Goal: Task Accomplishment & Management: Use online tool/utility

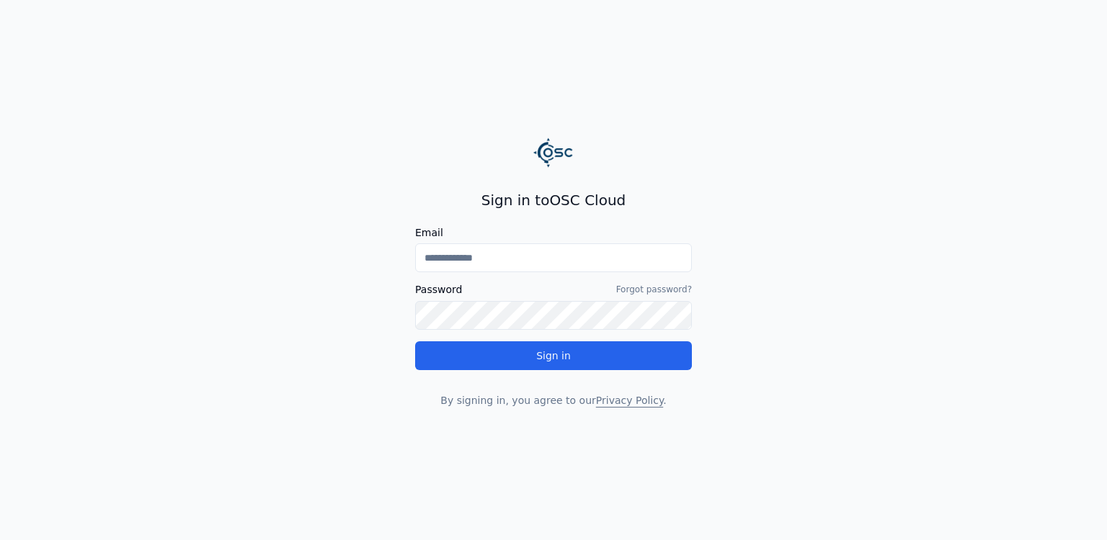
click at [619, 252] on input "Email" at bounding box center [553, 258] width 277 height 29
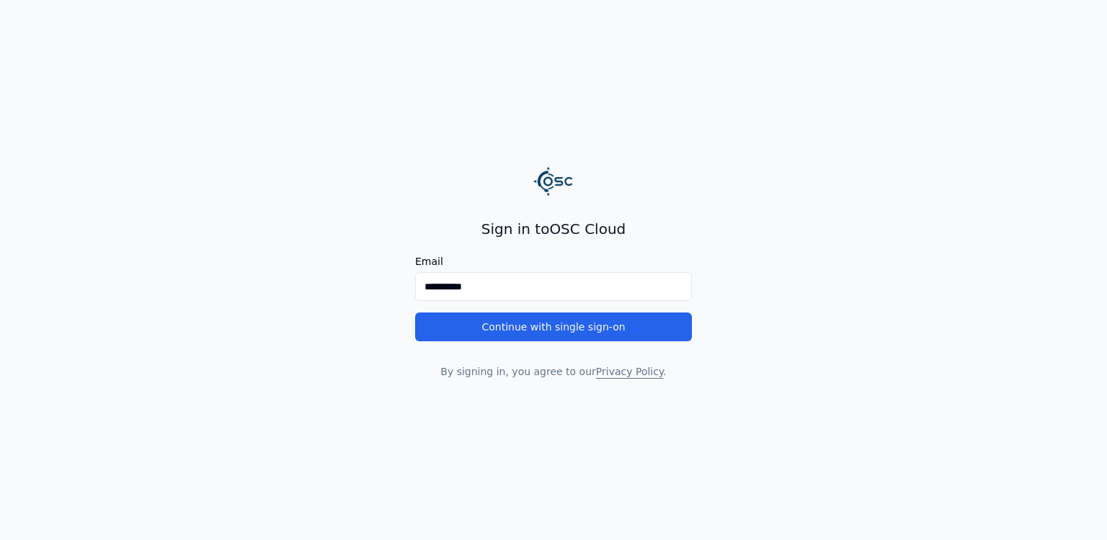
type input "**********"
click at [322, 388] on main "**********" at bounding box center [553, 270] width 1107 height 540
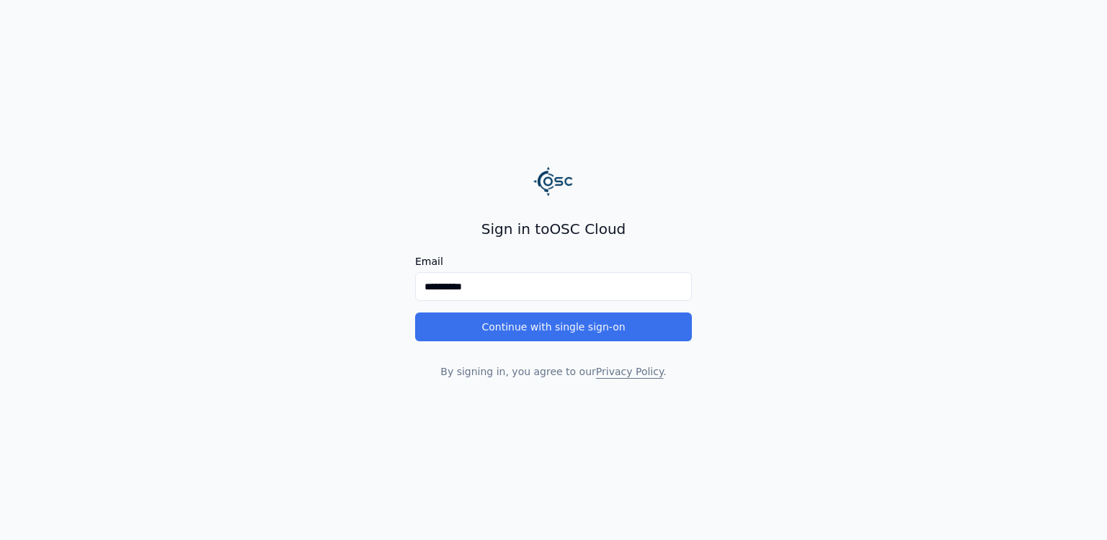
click at [478, 324] on button "Continue with single sign-on" at bounding box center [553, 327] width 277 height 29
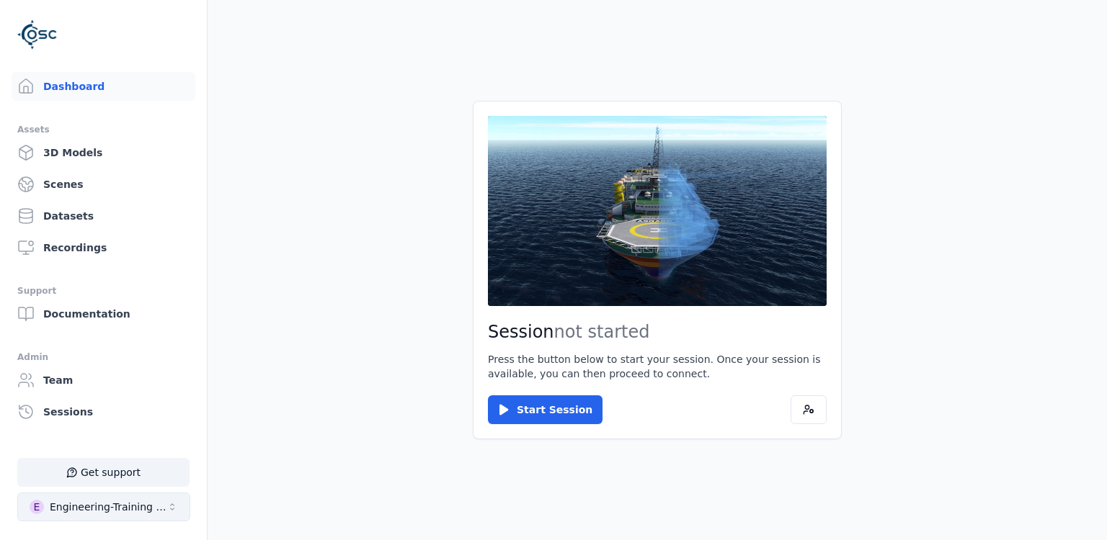
click at [125, 509] on div "Engineering-Training (SSO Staging)" at bounding box center [108, 507] width 117 height 14
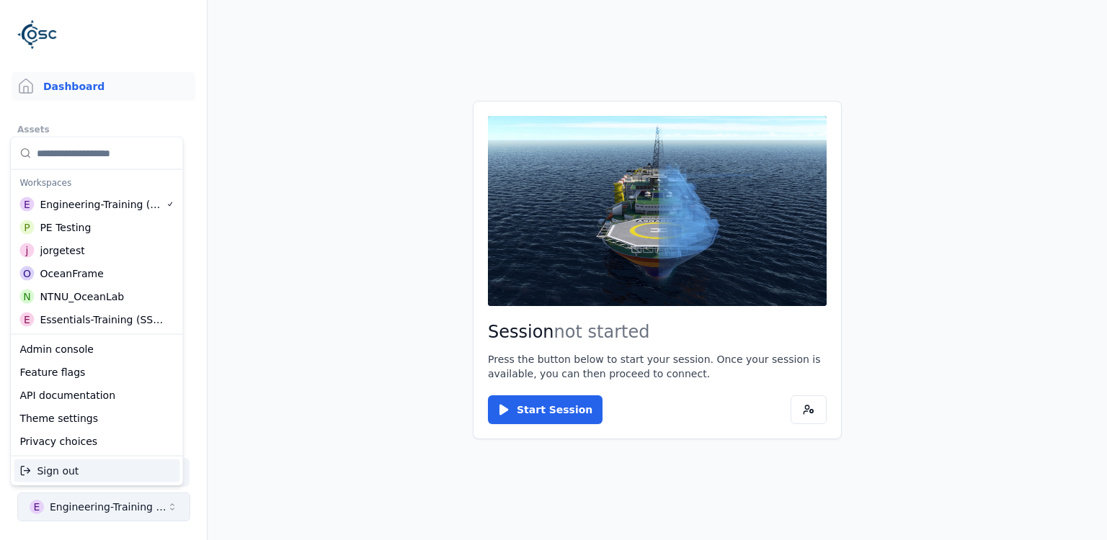
click at [125, 509] on html "Support Dashboard Assets 3D Models Scenes Datasets Recordings Support Documenta…" at bounding box center [553, 270] width 1107 height 540
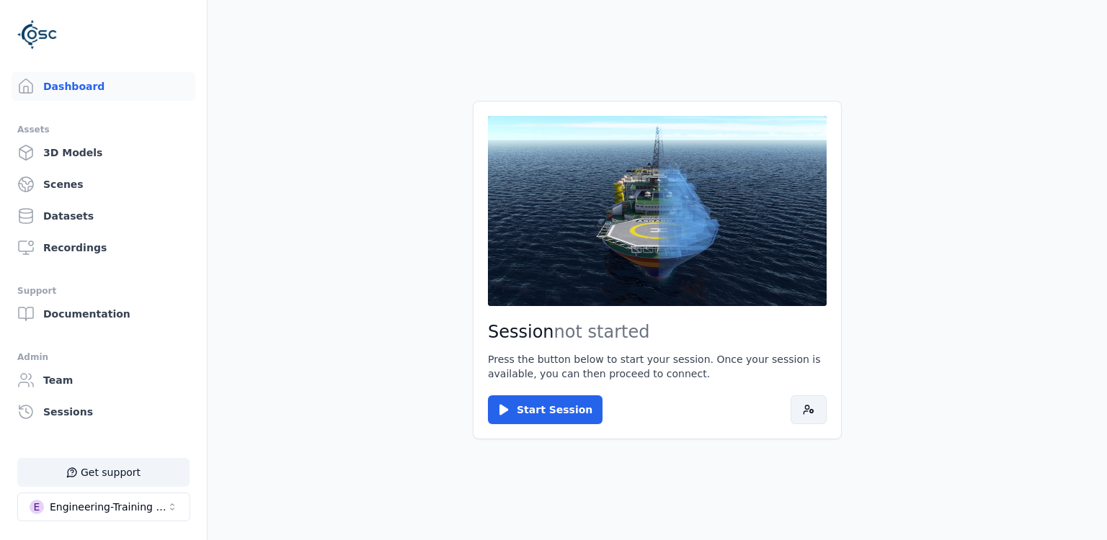
click at [808, 410] on icon at bounding box center [809, 410] width 12 height 12
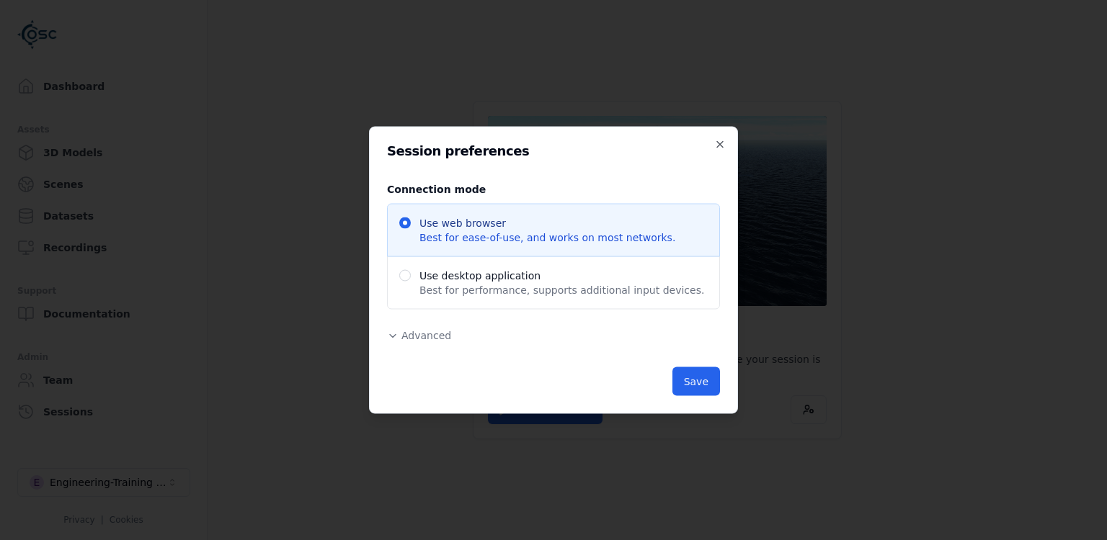
click at [447, 337] on span "Advanced" at bounding box center [426, 336] width 50 height 12
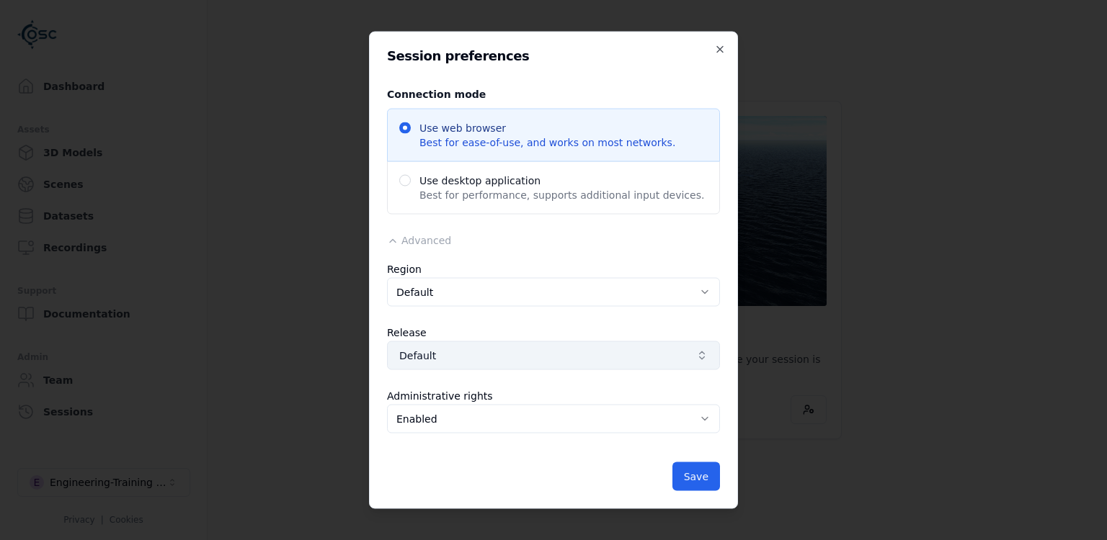
click at [580, 352] on span "Default" at bounding box center [544, 356] width 291 height 14
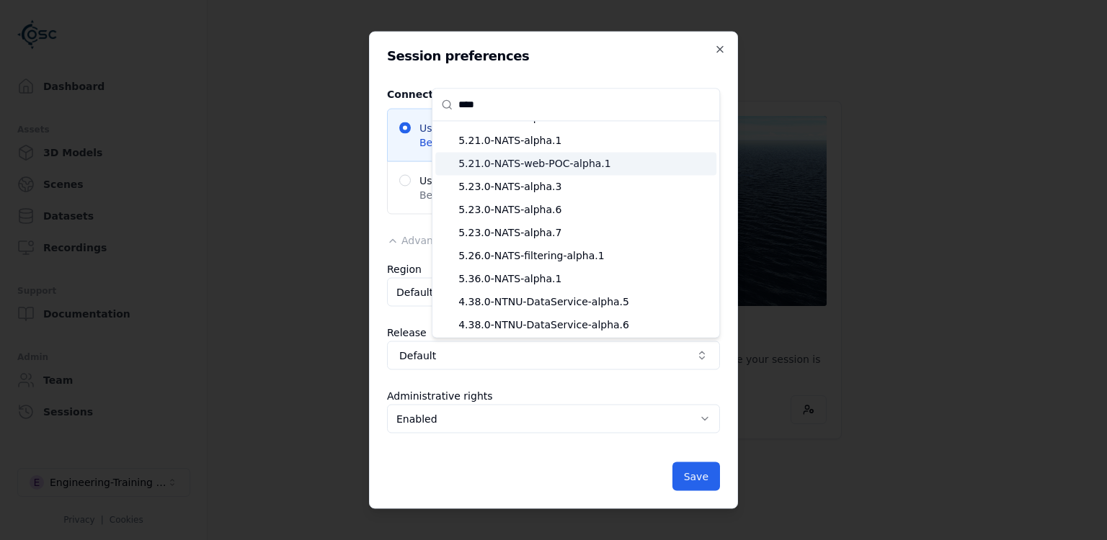
scroll to position [101, 0]
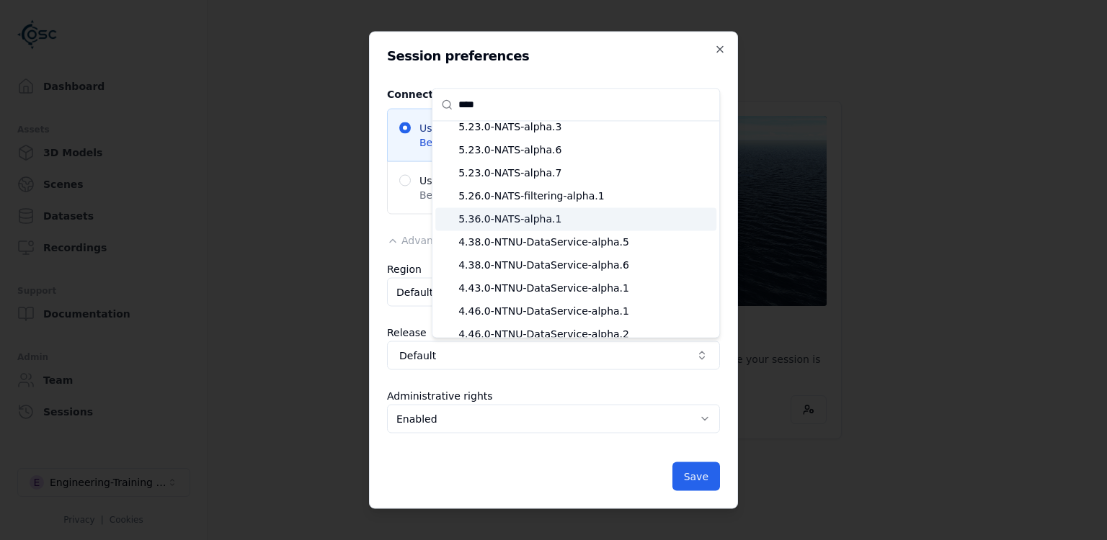
type input "****"
click at [549, 219] on span "5.36.0-NATS-alpha.1" at bounding box center [584, 219] width 252 height 14
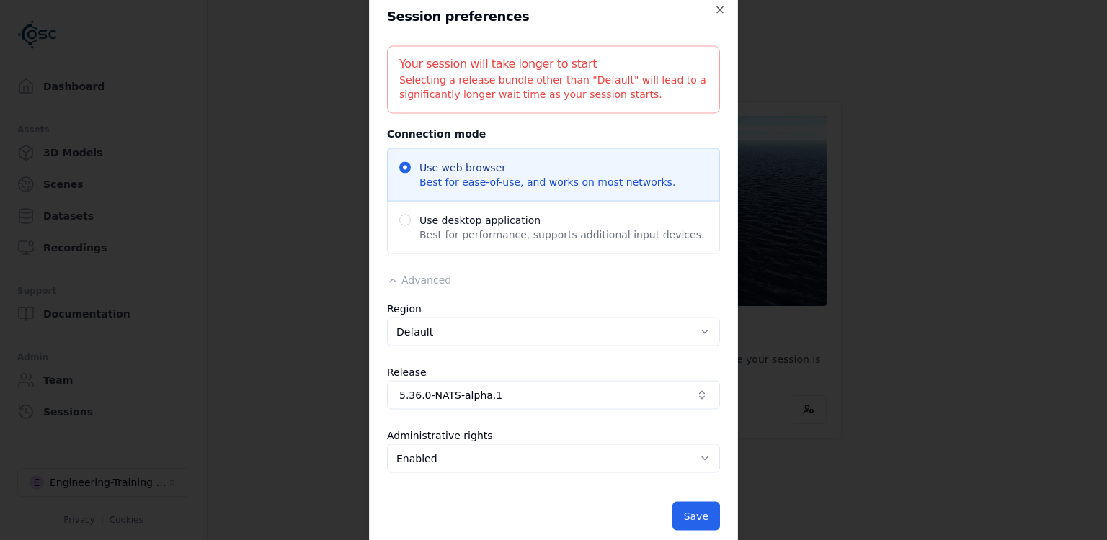
click at [512, 376] on div "Release 5.36.0-NATS-alpha.1" at bounding box center [553, 390] width 333 height 52
click at [517, 401] on span "5.36.0-NATS-alpha.1" at bounding box center [544, 395] width 291 height 14
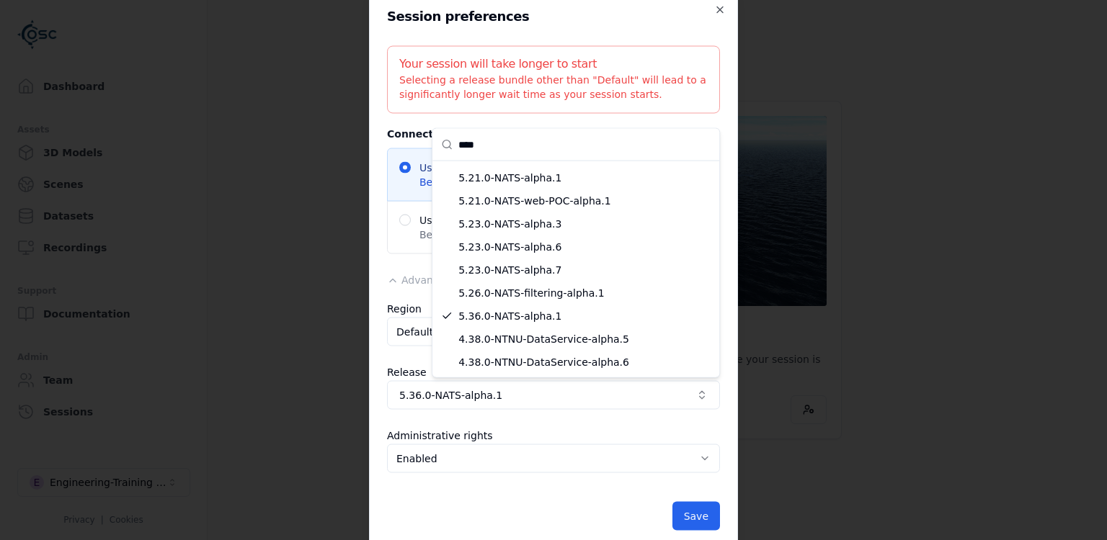
scroll to position [56, 0]
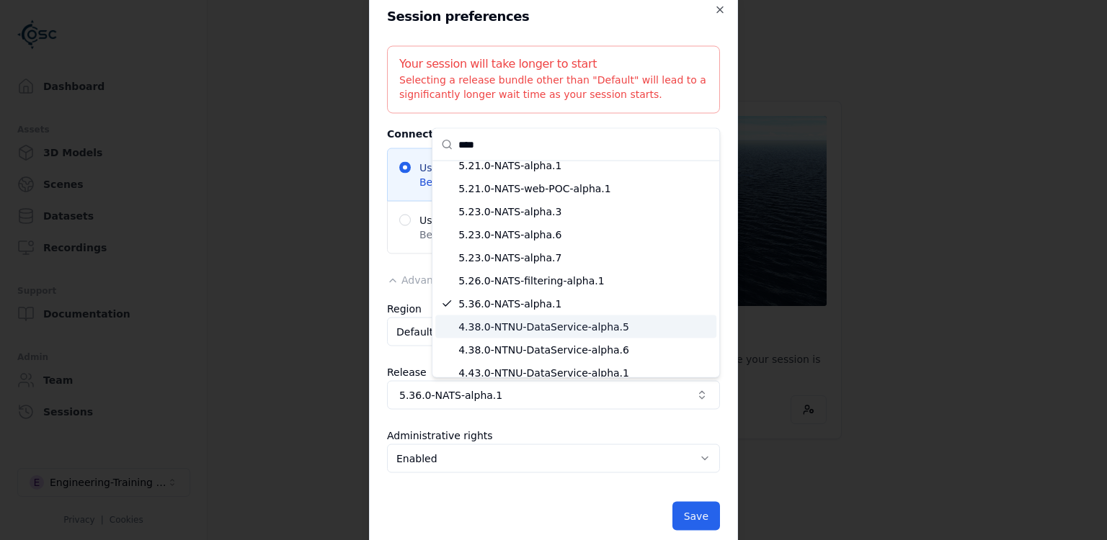
type input "****"
click at [561, 503] on div at bounding box center [553, 270] width 1107 height 540
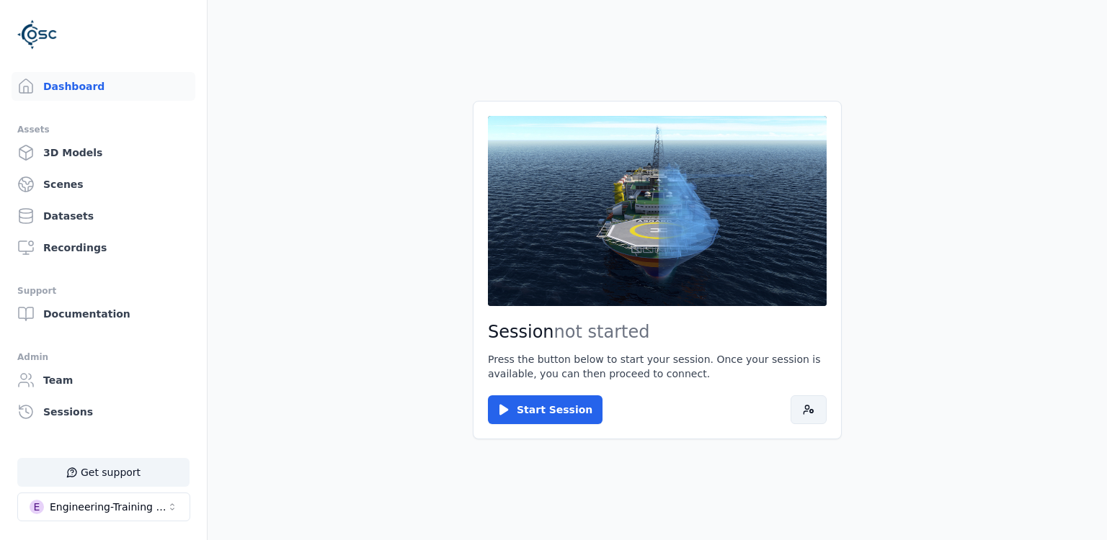
drag, startPoint x: 831, startPoint y: 408, endPoint x: 820, endPoint y: 411, distance: 11.2
click at [820, 411] on div "Session not started Press the button below to start your session. Once your ses…" at bounding box center [657, 270] width 369 height 339
click at [820, 411] on button at bounding box center [808, 410] width 36 height 29
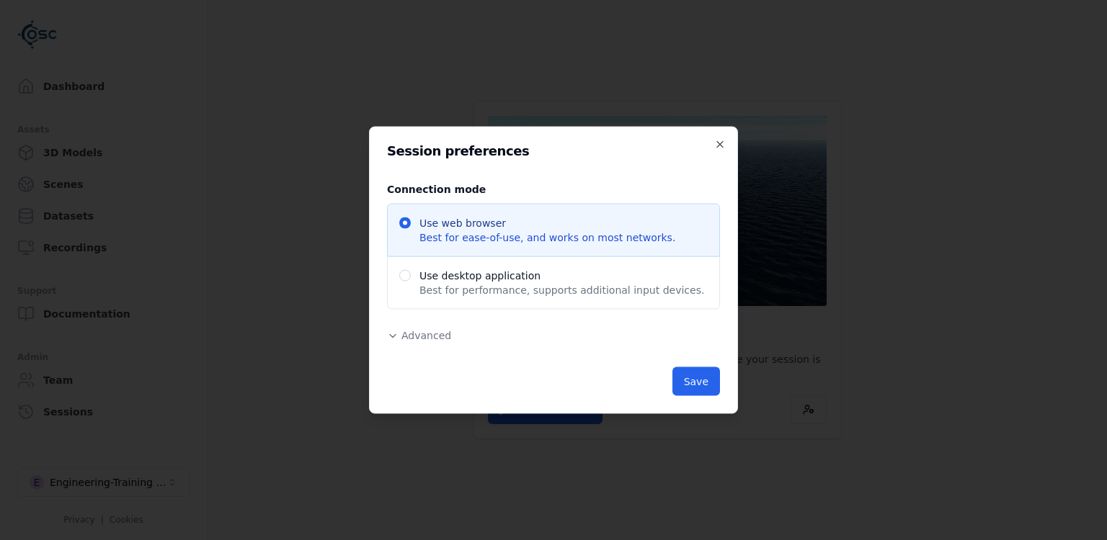
click at [399, 330] on button "Advanced" at bounding box center [419, 336] width 64 height 14
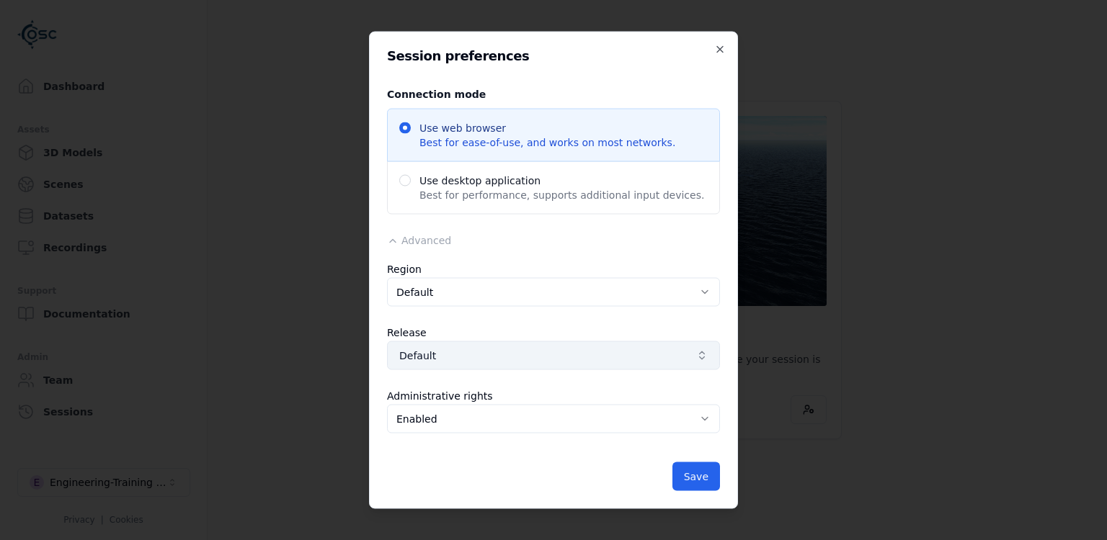
click at [504, 355] on span "Default" at bounding box center [544, 356] width 291 height 14
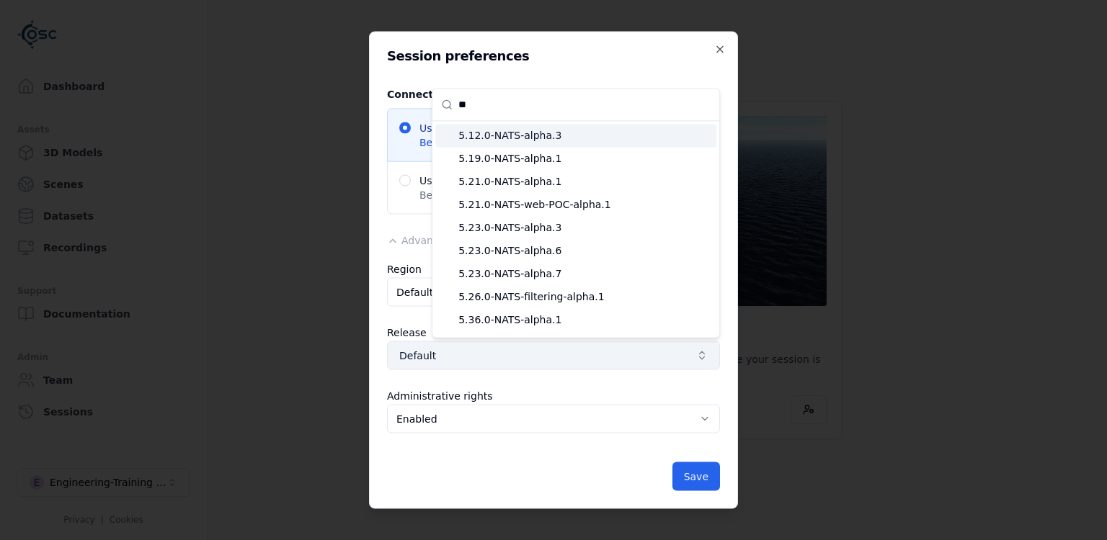
scroll to position [17, 0]
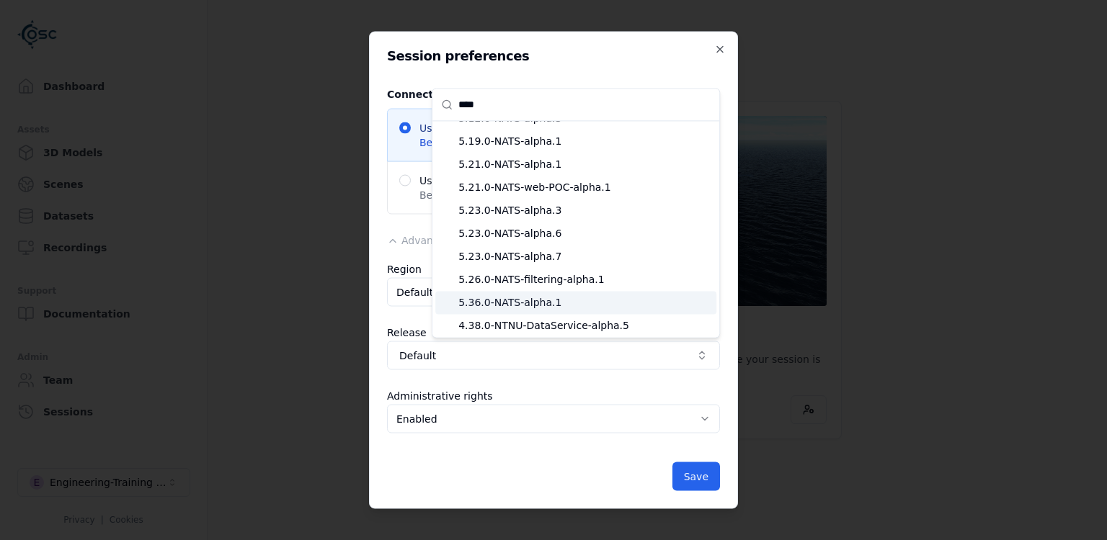
type input "****"
click at [526, 300] on span "5.36.0-NATS-alpha.1" at bounding box center [584, 302] width 252 height 14
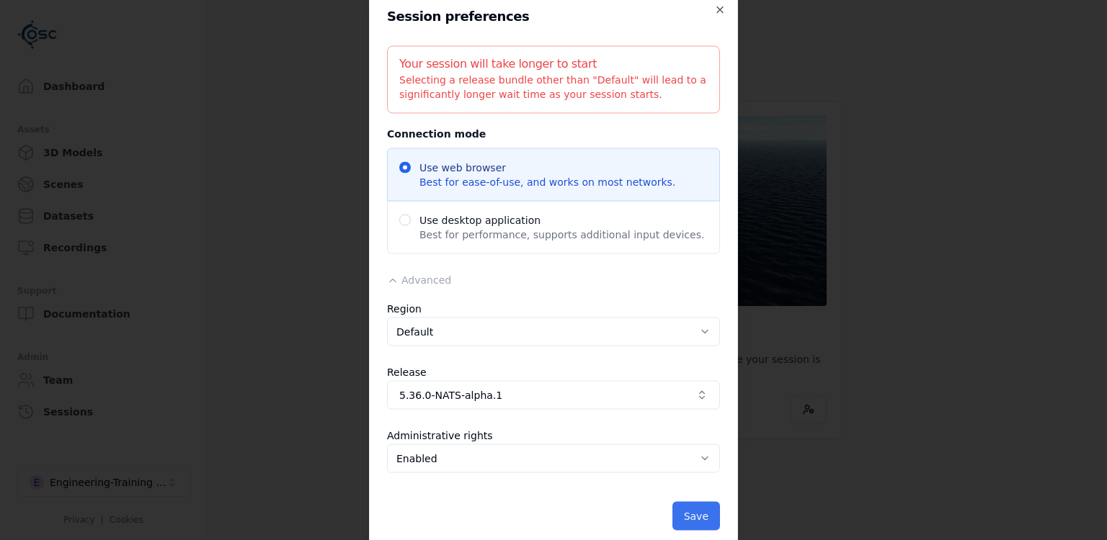
click at [690, 509] on button "Save" at bounding box center [696, 516] width 48 height 29
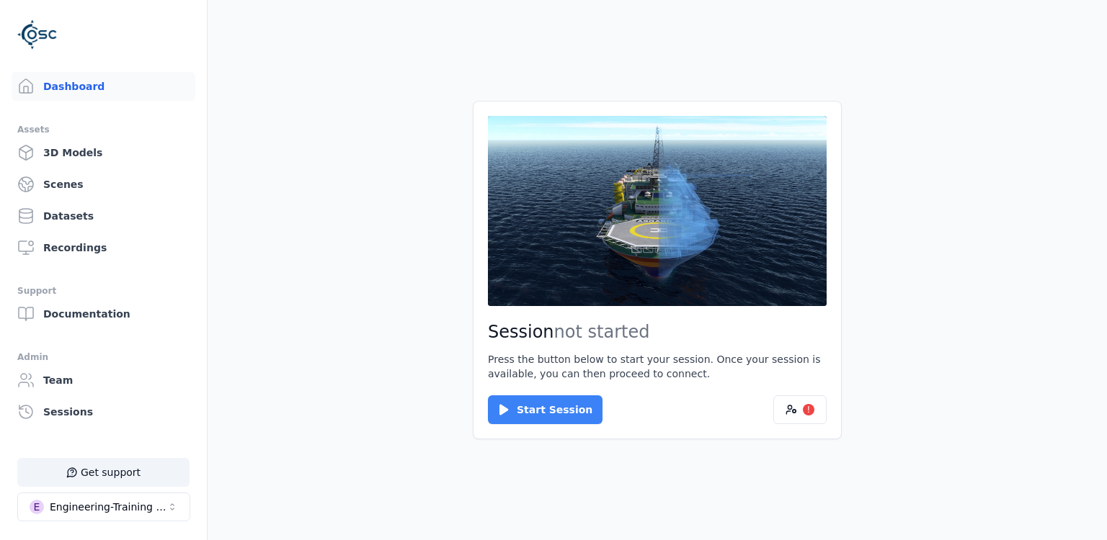
click at [570, 407] on button "Start Session" at bounding box center [545, 410] width 115 height 29
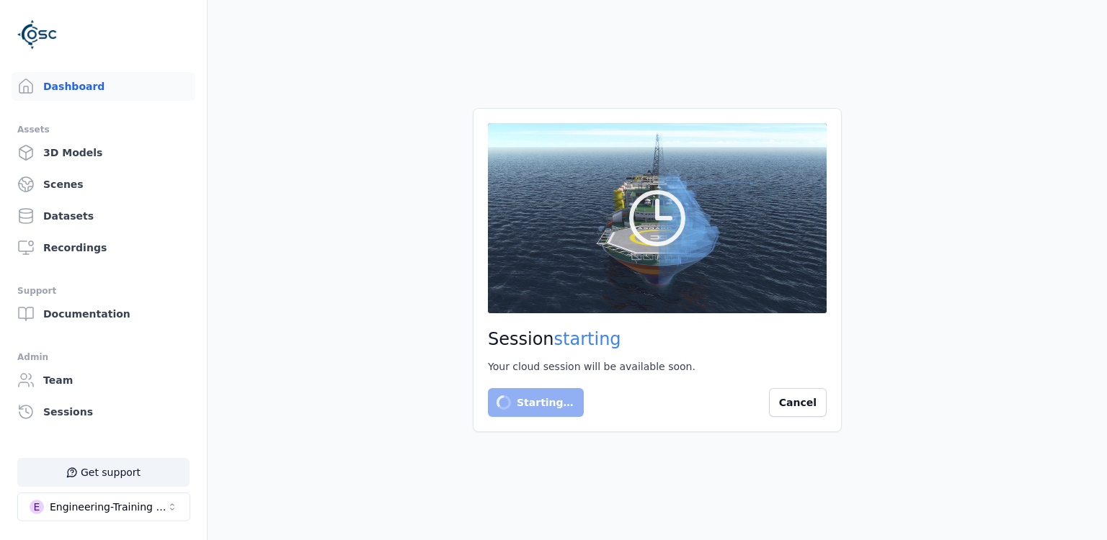
click at [436, 357] on main "Session starting Your cloud session will be available soon. Starting… Cancel" at bounding box center [656, 270] width 899 height 540
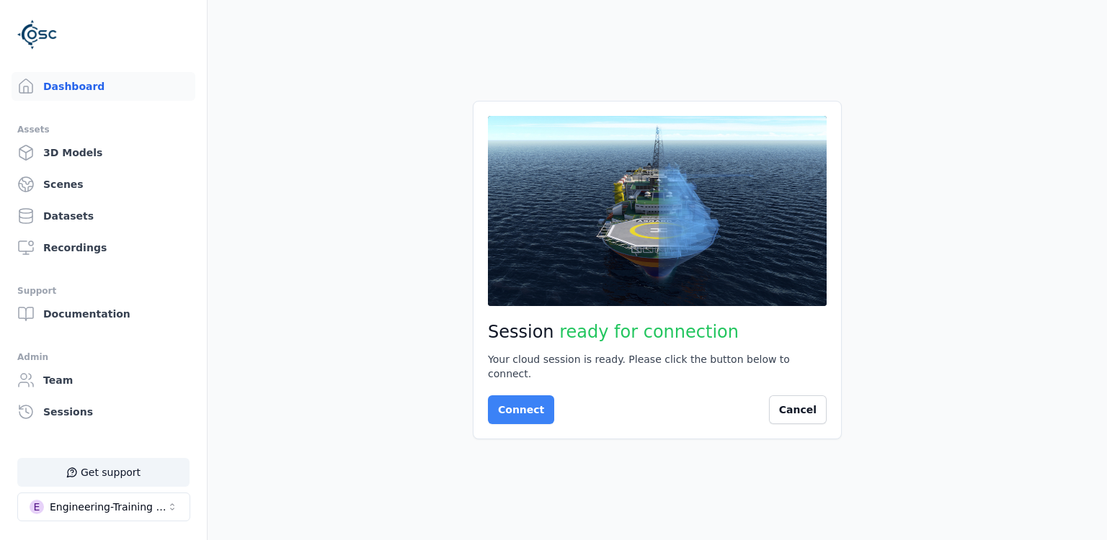
click at [517, 404] on button "Connect" at bounding box center [521, 410] width 66 height 29
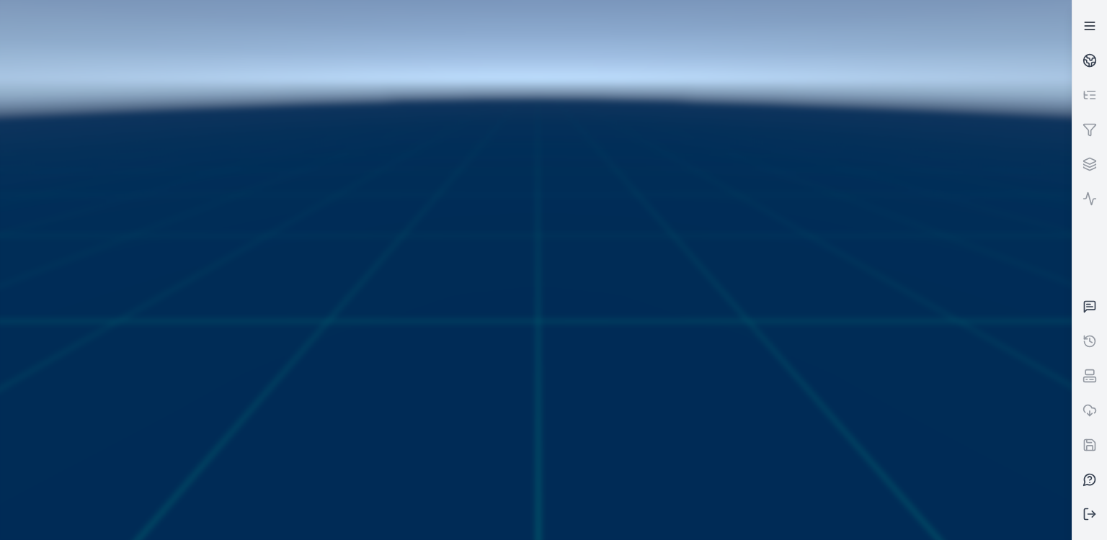
click at [1080, 27] on link at bounding box center [1089, 26] width 35 height 35
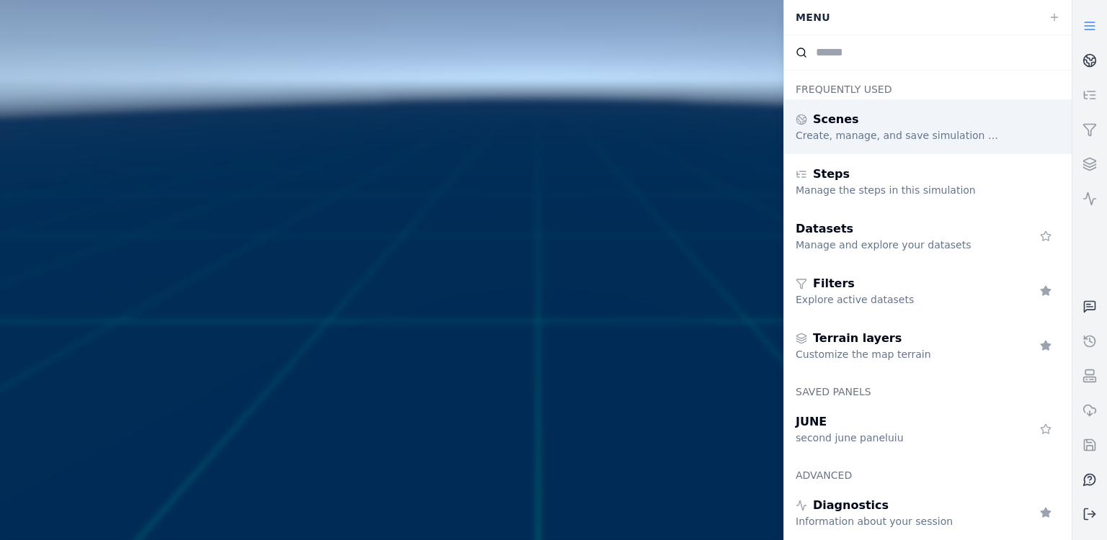
click at [906, 128] on div "Scenes" at bounding box center [898, 119] width 207 height 17
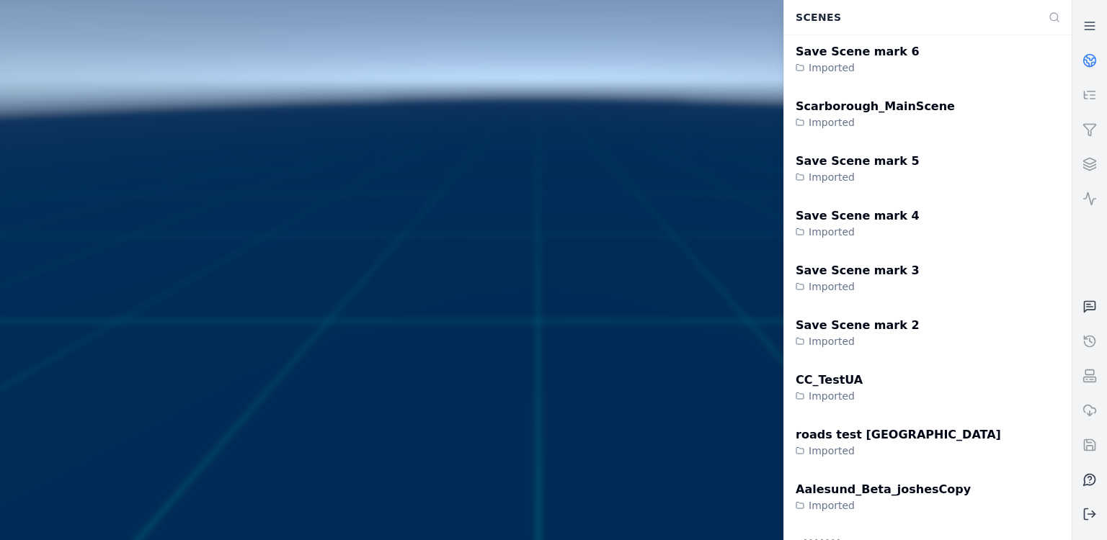
scroll to position [1954, 0]
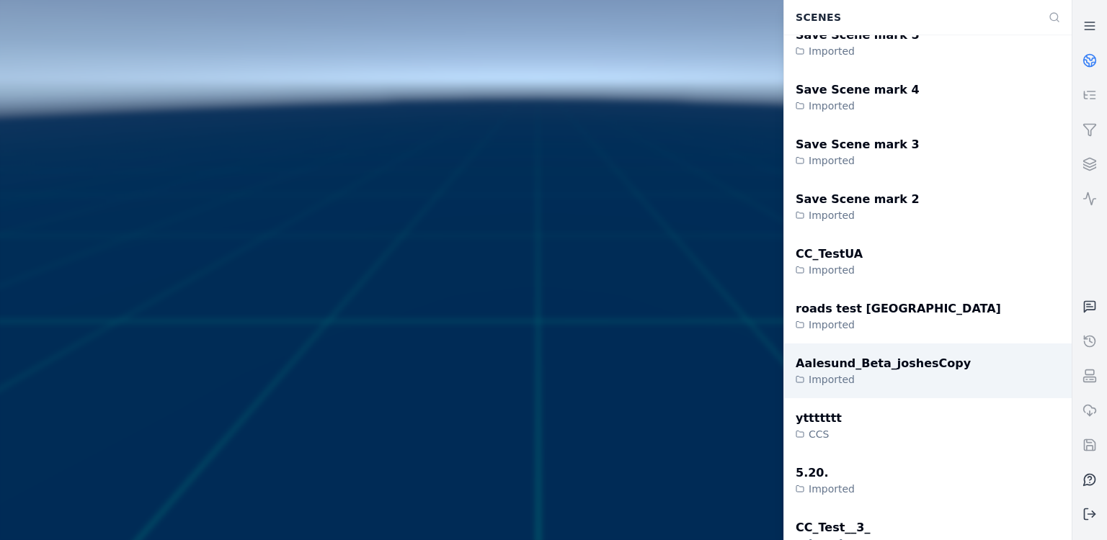
click at [909, 355] on div "Aalesund_Beta_joshesCopy" at bounding box center [882, 363] width 175 height 17
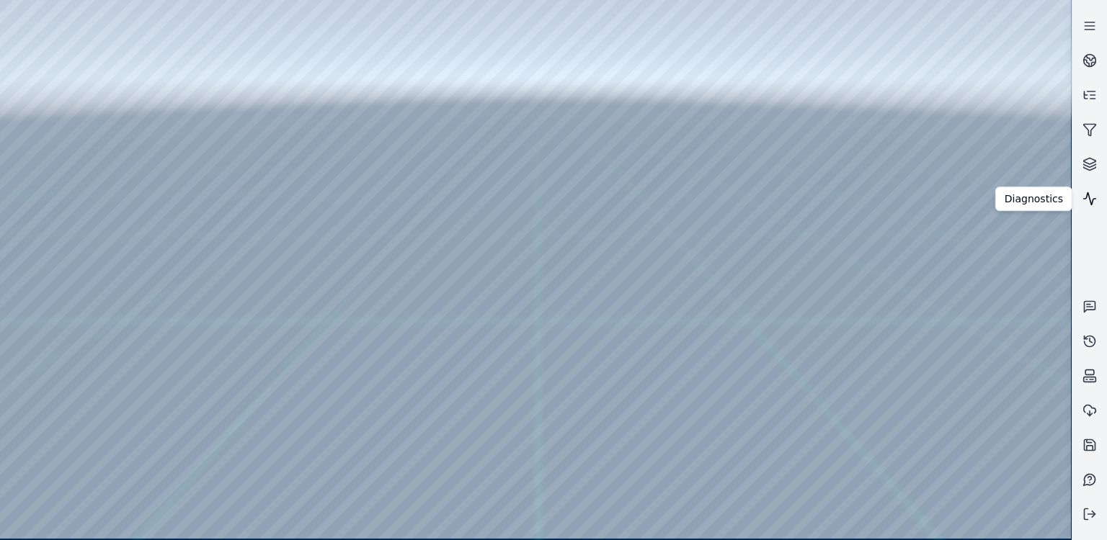
click at [1089, 197] on icon at bounding box center [1090, 199] width 12 height 12
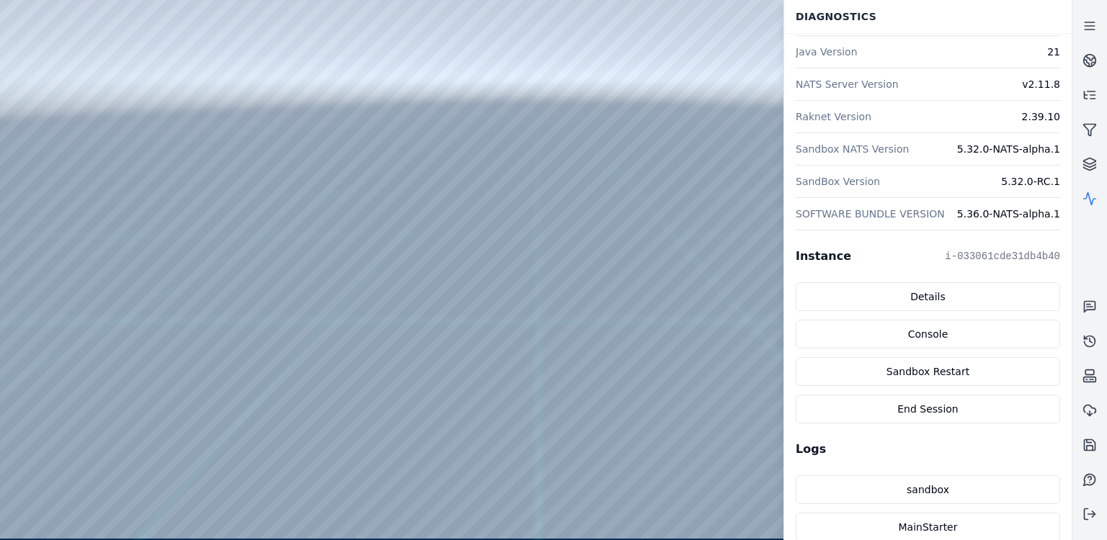
scroll to position [350, 0]
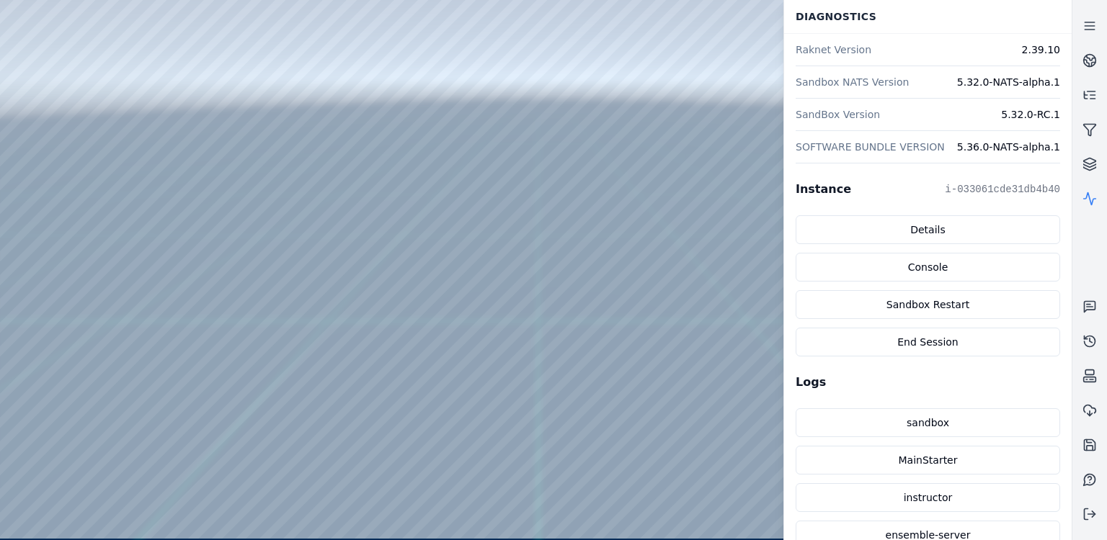
click at [990, 187] on pre "i-033061cde31db4b40" at bounding box center [1001, 189] width 115 height 14
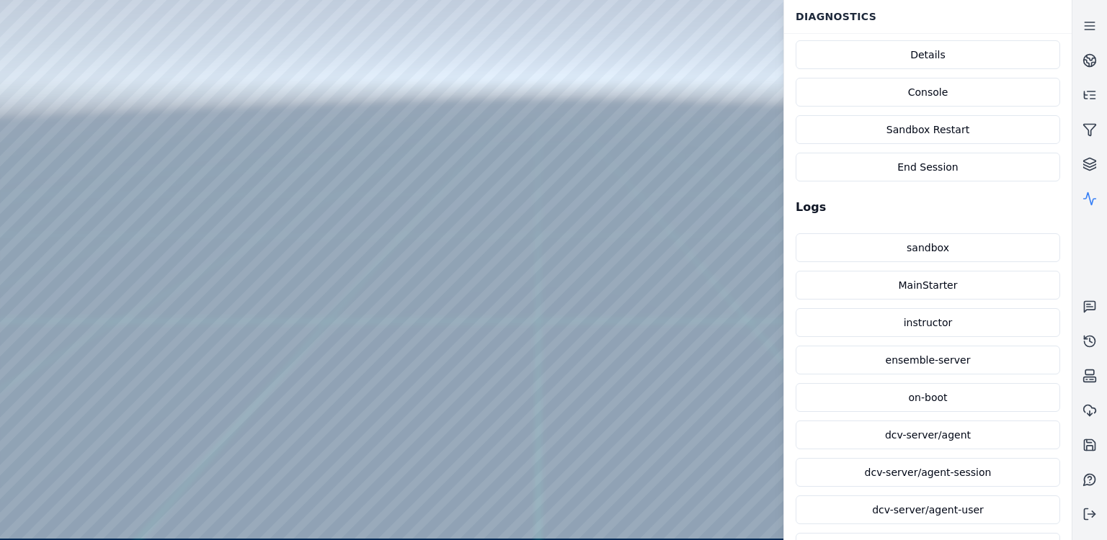
scroll to position [562, 0]
